Goal: Task Accomplishment & Management: Manage account settings

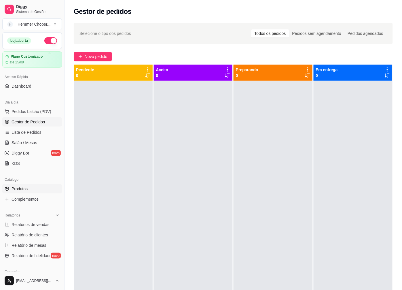
click at [27, 189] on span "Produtos" at bounding box center [20, 189] width 16 height 6
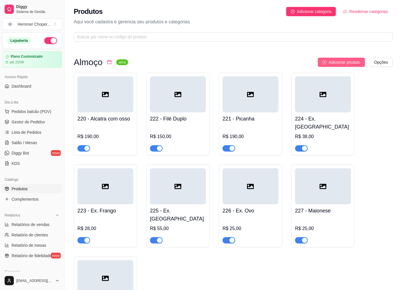
click at [342, 62] on span "Adicionar produto" at bounding box center [345, 62] width 32 height 6
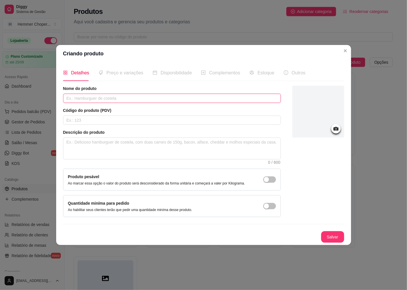
click at [224, 100] on input "text" at bounding box center [172, 98] width 218 height 9
type input "Brigadeiro"
click at [331, 238] on button "Salvar" at bounding box center [332, 237] width 23 height 12
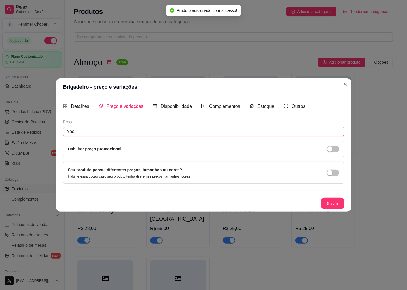
click at [85, 133] on input "0,00" at bounding box center [203, 131] width 281 height 9
type input "15,00"
click at [333, 173] on span "button" at bounding box center [333, 173] width 13 height 6
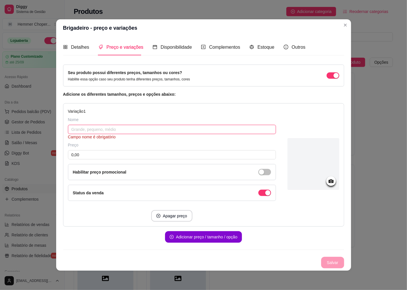
click at [87, 129] on input "text" at bounding box center [172, 129] width 208 height 9
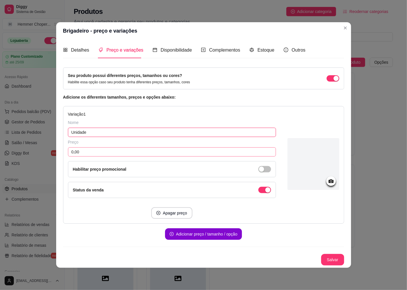
type input "Unidade"
click at [87, 152] on input "0,00" at bounding box center [172, 151] width 208 height 9
type input "4,00"
click at [205, 235] on button "Adicionar preço / tamanho / opção" at bounding box center [203, 234] width 77 height 12
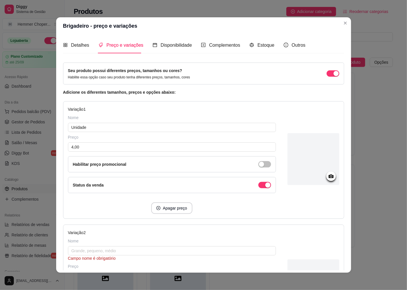
scroll to position [32, 0]
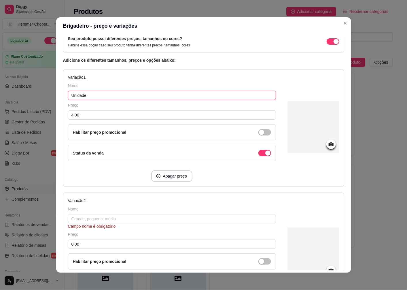
drag, startPoint x: 84, startPoint y: 94, endPoint x: 65, endPoint y: 100, distance: 20.2
click at [65, 100] on div "Variação 1 Nome Unidade Preço 4,00 Habilitar preço promocional Status da venda …" at bounding box center [203, 128] width 281 height 118
type input "Caixa"
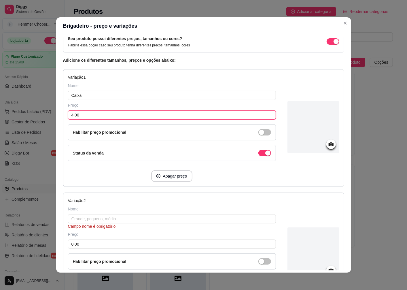
drag, startPoint x: 78, startPoint y: 115, endPoint x: 65, endPoint y: 118, distance: 13.7
click at [65, 118] on div "Variação 1 Nome Caixa Preço 4,00 Habilitar preço promocional Status da venda Ap…" at bounding box center [203, 128] width 281 height 118
type input "15,00"
click at [94, 212] on div "Nome" at bounding box center [172, 209] width 208 height 6
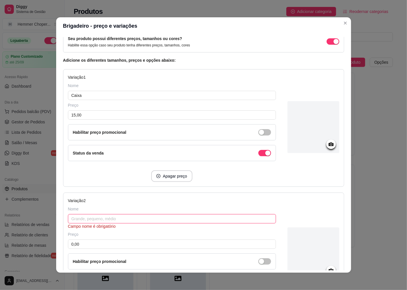
click at [76, 220] on input "text" at bounding box center [172, 218] width 208 height 9
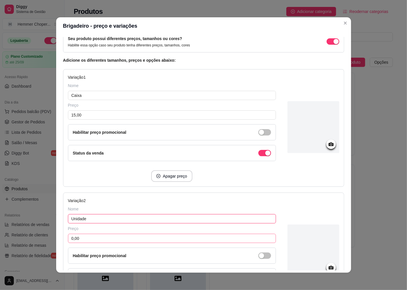
type input "Unidade"
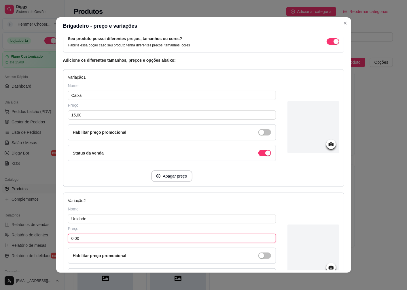
click at [98, 237] on input "0,00" at bounding box center [172, 238] width 208 height 9
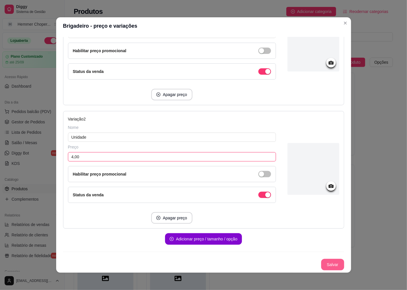
type input "4,00"
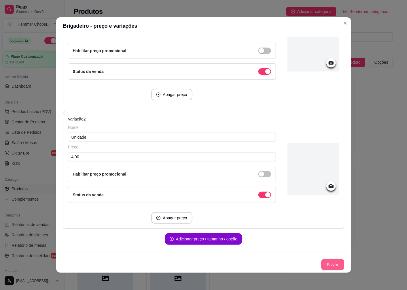
click at [327, 267] on button "Salvar" at bounding box center [332, 265] width 23 height 12
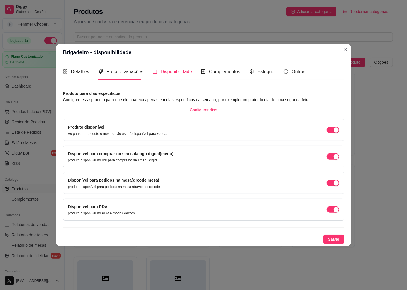
scroll to position [0, 0]
click at [336, 240] on span "Salvar" at bounding box center [334, 239] width 12 height 6
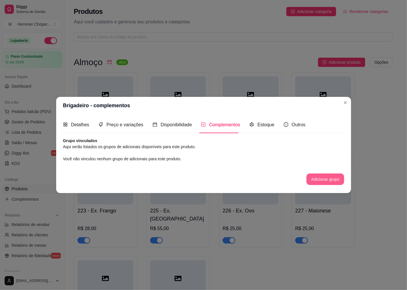
click at [340, 180] on button "Adicionar grupo" at bounding box center [325, 180] width 37 height 12
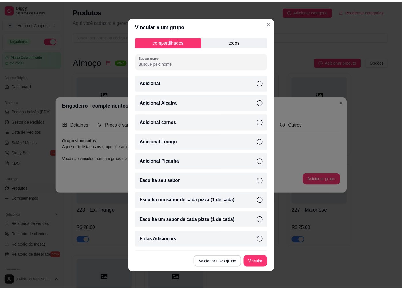
scroll to position [76, 0]
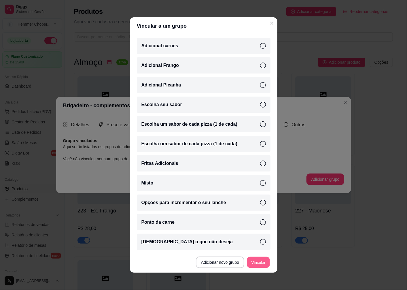
click at [253, 266] on button "Vincular" at bounding box center [258, 262] width 23 height 11
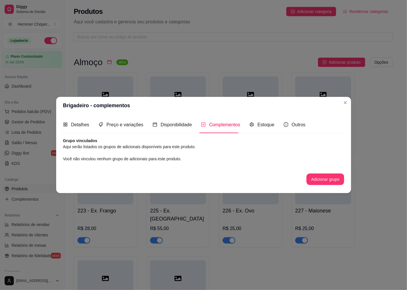
click at [307, 125] on div "Detalhes Preço e variações Disponibilidade Complementos Estoque Outros" at bounding box center [203, 124] width 281 height 16
click at [298, 127] on span "Outros" at bounding box center [299, 124] width 14 height 5
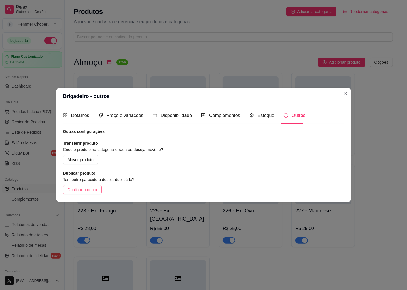
click at [90, 188] on span "Duplicar produto" at bounding box center [83, 190] width 30 height 6
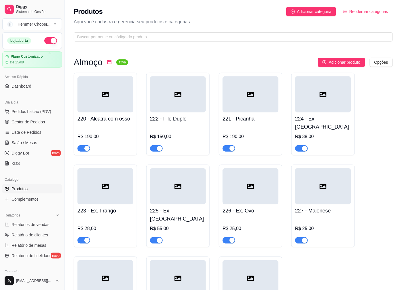
scroll to position [64, 0]
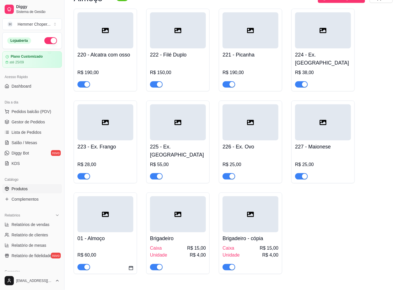
drag, startPoint x: 246, startPoint y: 226, endPoint x: 335, endPoint y: 245, distance: 90.8
click at [335, 245] on div "220 - Alcatra com osso R$ 190,00 222 - Filé Duplo R$ 150,00 221 - Picanha R$ 19…" at bounding box center [233, 142] width 319 height 266
click at [259, 235] on h4 "Brigadeiro - cópia" at bounding box center [251, 239] width 56 height 8
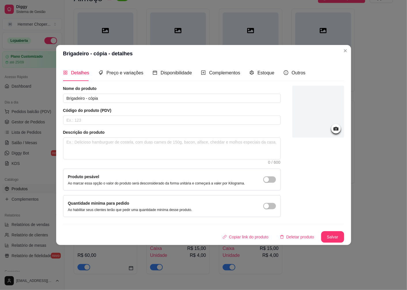
click at [296, 238] on button "Deletar produto" at bounding box center [298, 237] width 44 height 12
click at [298, 219] on button "sim" at bounding box center [292, 218] width 22 height 11
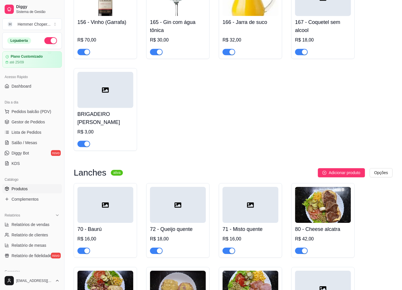
scroll to position [897, 0]
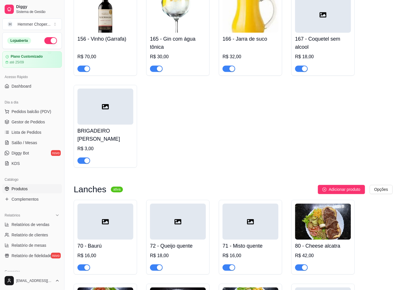
click at [120, 146] on div "R$ 3,00" at bounding box center [106, 149] width 56 height 7
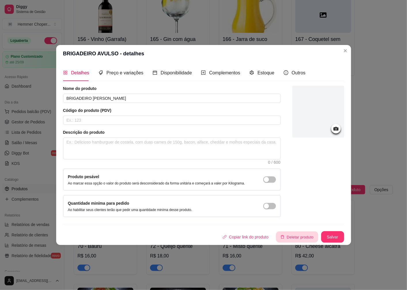
click at [296, 234] on button "Deletar produto" at bounding box center [297, 237] width 42 height 11
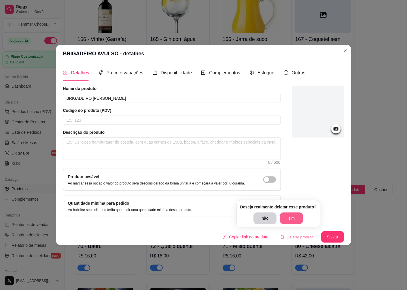
click at [284, 221] on button "sim" at bounding box center [291, 218] width 23 height 12
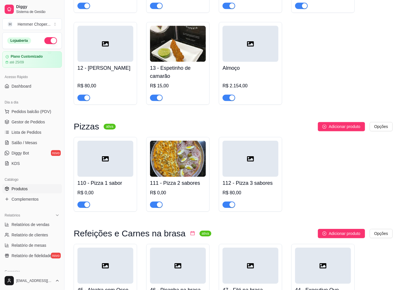
scroll to position [1538, 0]
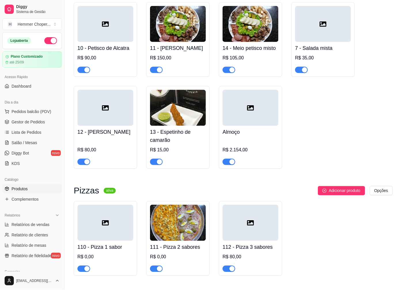
click at [250, 138] on div "R$ 2.154,00" at bounding box center [251, 151] width 56 height 27
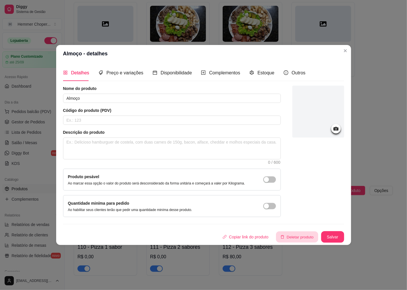
click at [296, 240] on button "Deletar produto" at bounding box center [297, 237] width 42 height 11
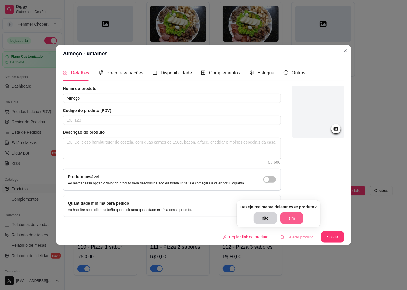
click at [289, 223] on button "sim" at bounding box center [292, 218] width 23 height 12
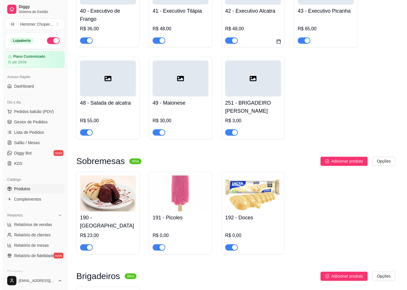
scroll to position [1986, 0]
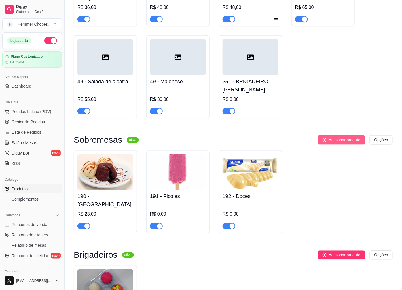
click at [358, 137] on span "Adicionar produto" at bounding box center [345, 140] width 32 height 6
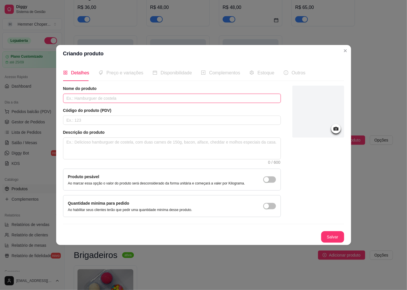
click at [91, 102] on input "text" at bounding box center [172, 98] width 218 height 9
type input "Brigadeiro"
click at [333, 238] on button "Salvar" at bounding box center [333, 237] width 22 height 11
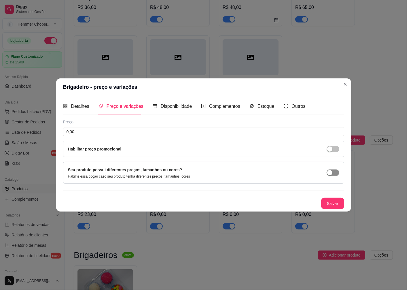
click at [333, 175] on span "button" at bounding box center [333, 173] width 13 height 6
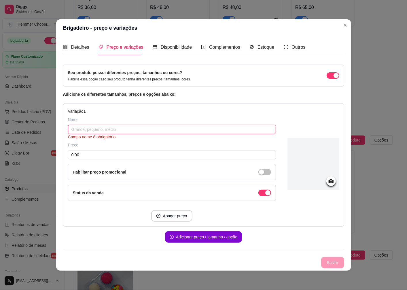
click at [83, 128] on input "text" at bounding box center [172, 129] width 208 height 9
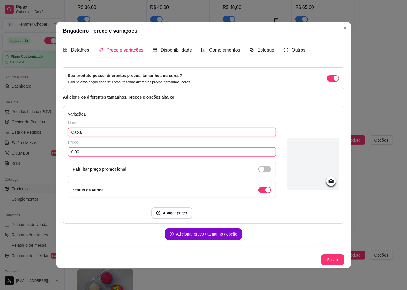
type input "Caixa"
click at [111, 152] on input "0,00" at bounding box center [172, 151] width 208 height 9
type input "15,00"
click at [191, 234] on button "Adicionar preço / tamanho / opção" at bounding box center [203, 234] width 77 height 12
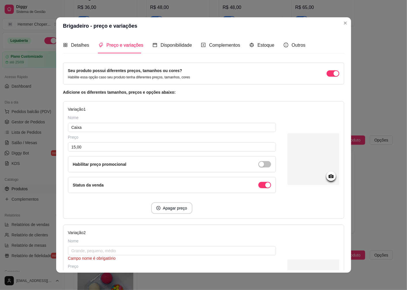
scroll to position [64, 0]
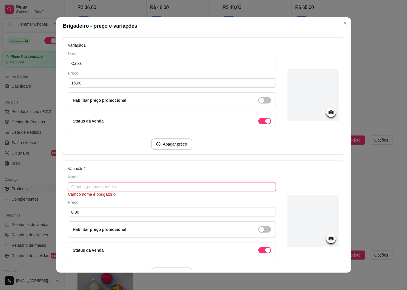
click at [97, 182] on input "text" at bounding box center [172, 186] width 208 height 9
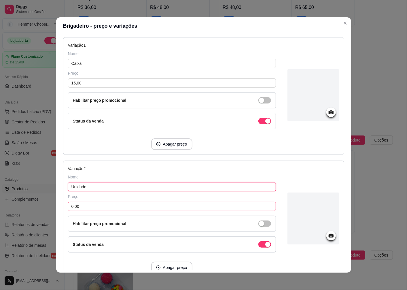
type input "Unidade"
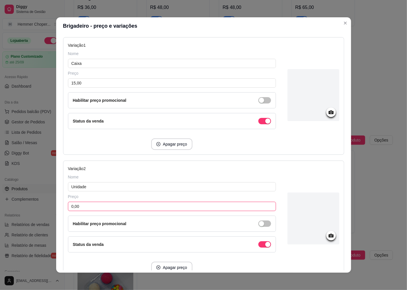
click at [95, 209] on input "0,00" at bounding box center [172, 206] width 208 height 9
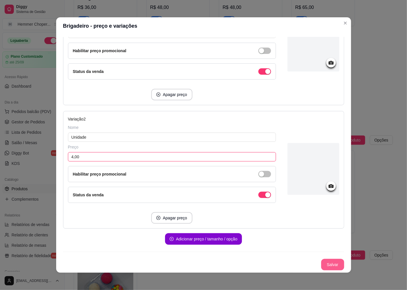
type input "4,00"
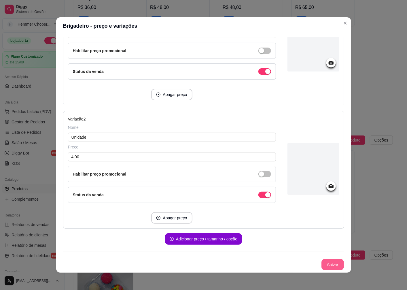
click at [334, 263] on button "Salvar" at bounding box center [333, 264] width 22 height 11
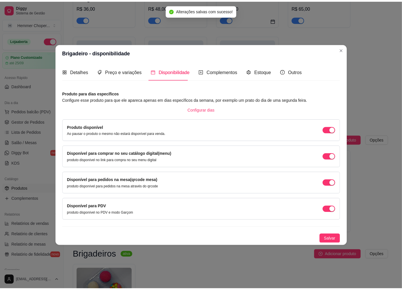
scroll to position [0, 0]
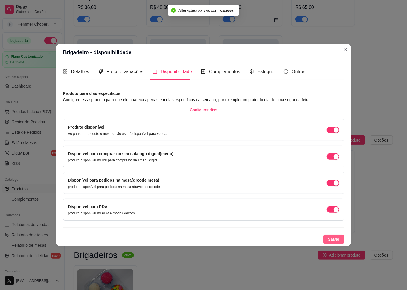
click at [337, 238] on span "Salvar" at bounding box center [334, 239] width 12 height 6
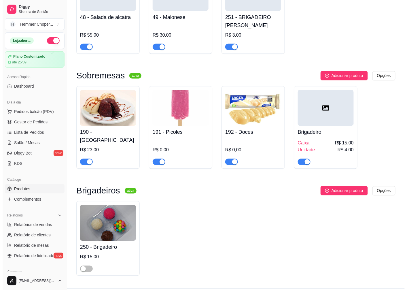
scroll to position [2054, 0]
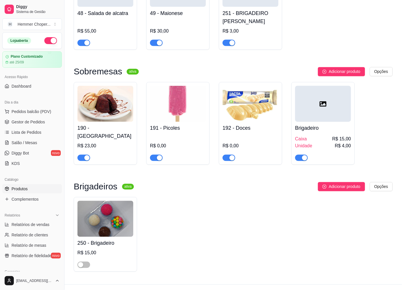
click at [120, 204] on img at bounding box center [106, 219] width 56 height 36
drag, startPoint x: 316, startPoint y: 100, endPoint x: 323, endPoint y: 86, distance: 15.5
click at [323, 86] on div at bounding box center [324, 104] width 56 height 36
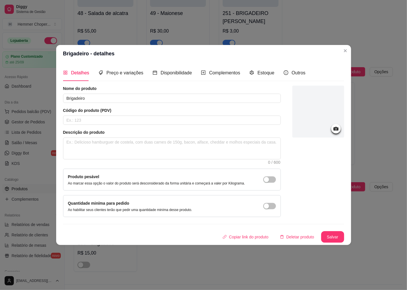
click at [333, 126] on icon at bounding box center [336, 128] width 7 height 7
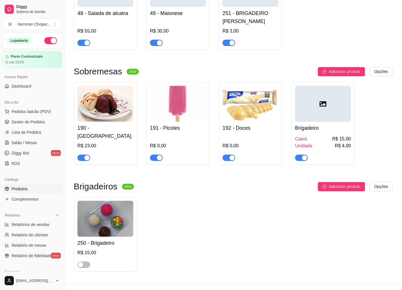
drag, startPoint x: 321, startPoint y: 99, endPoint x: 321, endPoint y: 93, distance: 6.7
click at [321, 101] on icon at bounding box center [323, 104] width 7 height 7
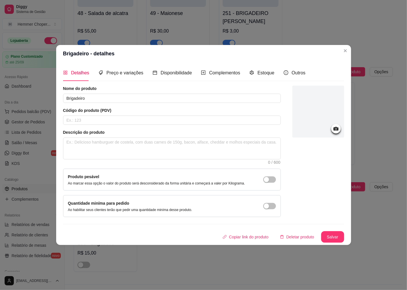
click at [338, 129] on icon at bounding box center [336, 129] width 5 height 4
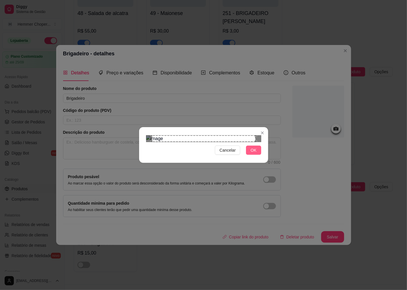
click at [255, 153] on span "OK" at bounding box center [254, 150] width 6 height 6
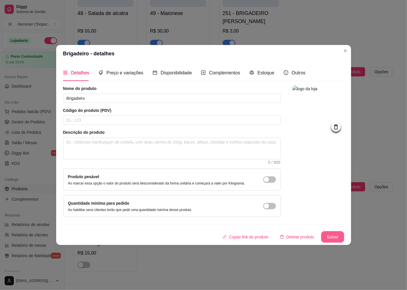
click at [333, 239] on button "Salvar" at bounding box center [332, 237] width 23 height 12
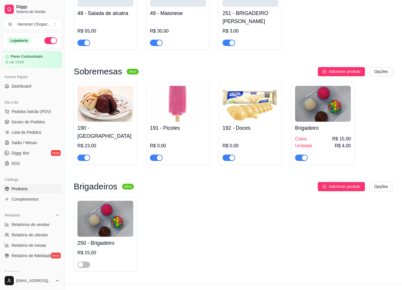
click at [108, 217] on img at bounding box center [106, 219] width 56 height 36
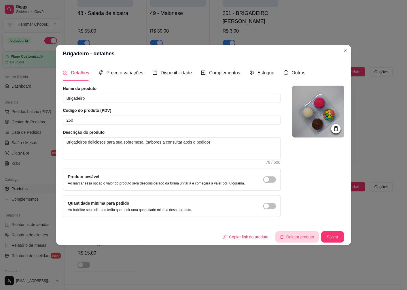
click at [301, 238] on button "Deletar produto" at bounding box center [298, 237] width 44 height 12
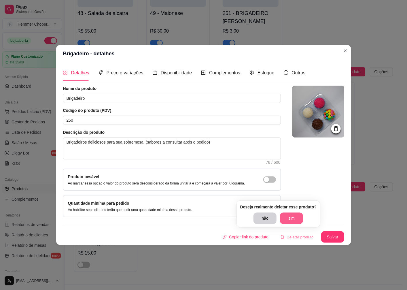
click at [290, 220] on button "sim" at bounding box center [291, 218] width 23 height 12
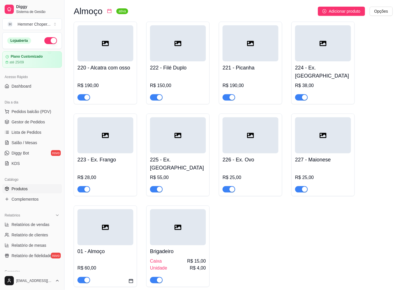
scroll to position [64, 0]
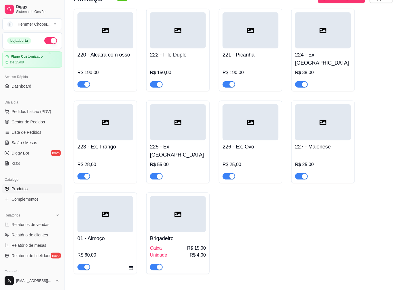
click at [165, 204] on div at bounding box center [178, 214] width 56 height 36
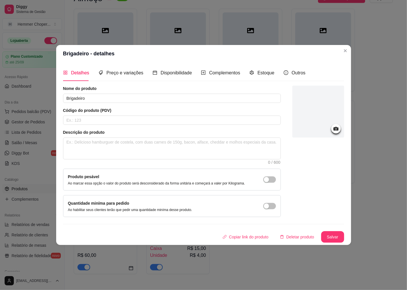
click at [336, 133] on div at bounding box center [319, 112] width 52 height 52
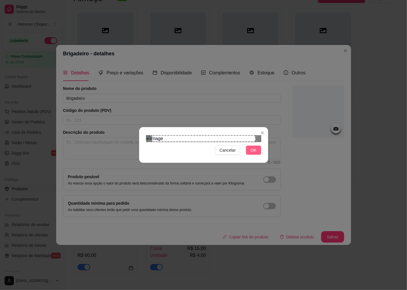
click at [255, 153] on span "OK" at bounding box center [254, 150] width 6 height 6
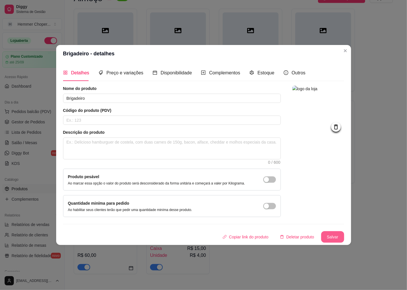
click at [334, 237] on button "Salvar" at bounding box center [332, 237] width 23 height 12
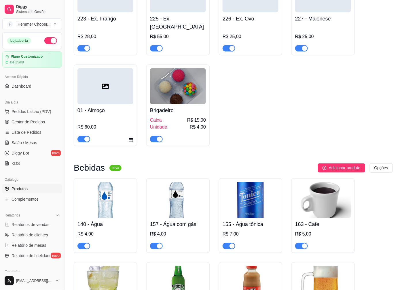
scroll to position [32, 0]
